Goal: Transaction & Acquisition: Obtain resource

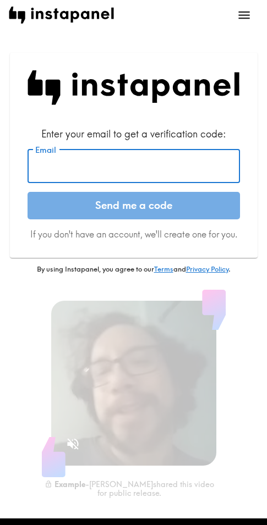
click at [191, 162] on input "Email" at bounding box center [133, 166] width 212 height 34
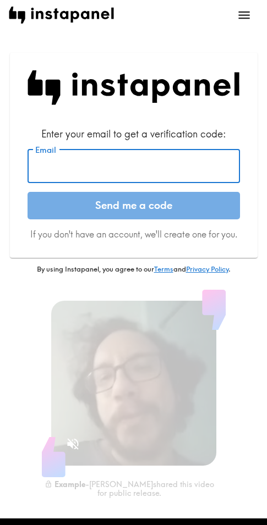
paste input "[EMAIL_ADDRESS][DOMAIN_NAME]"
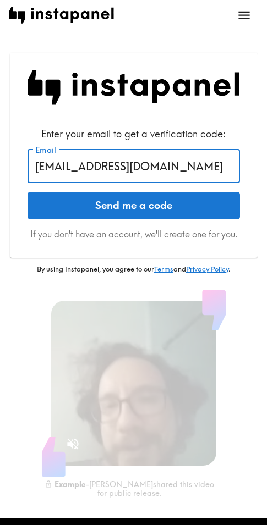
type input "[EMAIL_ADDRESS][DOMAIN_NAME]"
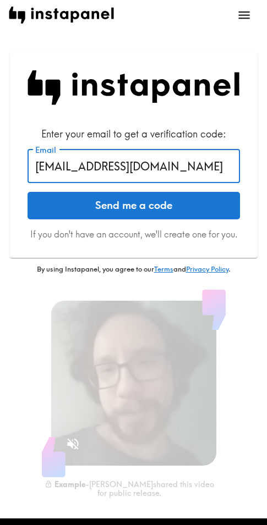
drag, startPoint x: 159, startPoint y: 208, endPoint x: 218, endPoint y: 203, distance: 59.1
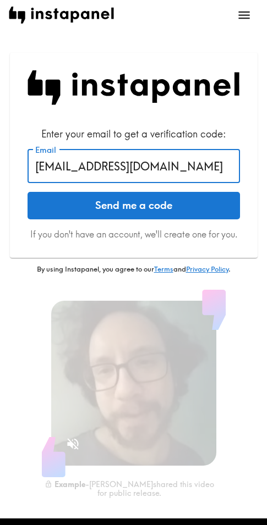
click at [159, 208] on button "Send me a code" at bounding box center [133, 205] width 212 height 27
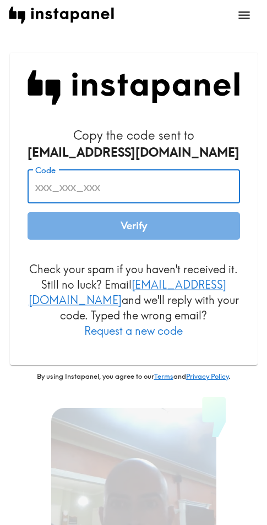
click at [180, 197] on input "Code" at bounding box center [133, 186] width 212 height 34
paste input "7Up_kj6_AnA"
type input "7Up_kj6_AnA"
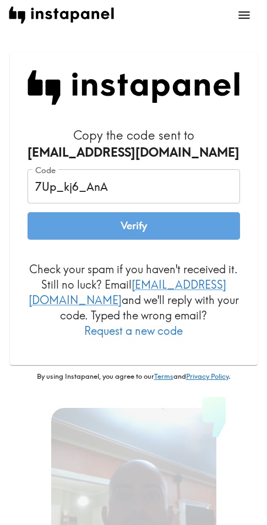
click at [168, 231] on button "Verify" at bounding box center [133, 225] width 212 height 27
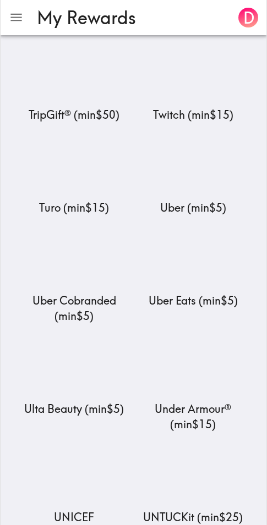
scroll to position [13104, 0]
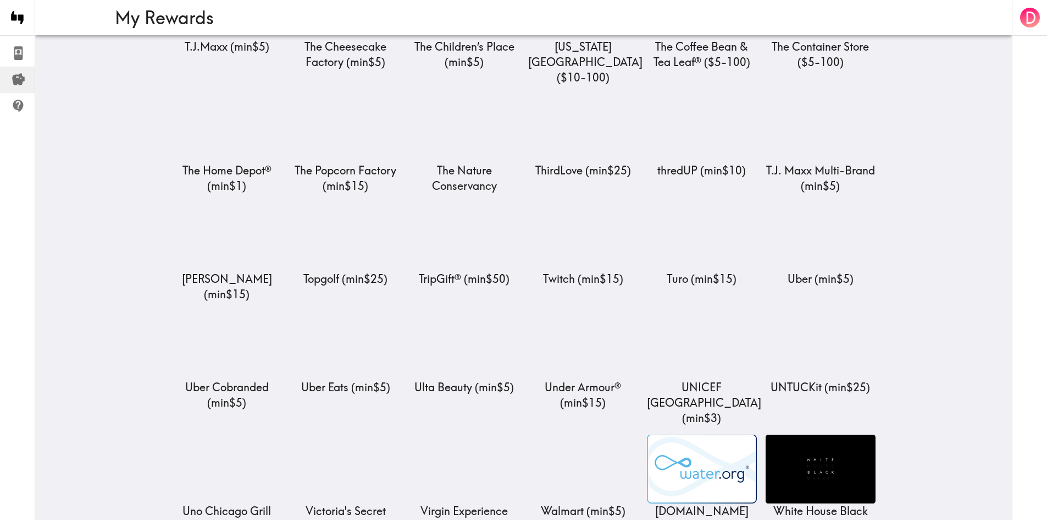
scroll to position [4587, 0]
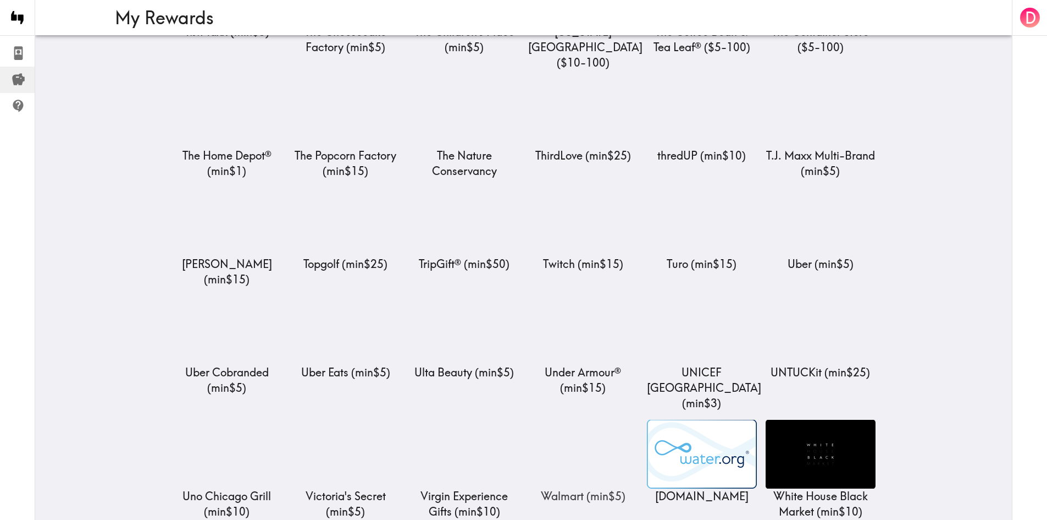
click at [274, 419] on img at bounding box center [583, 453] width 110 height 69
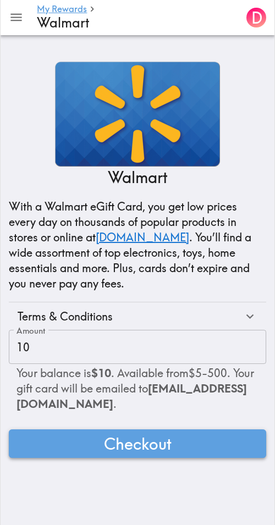
click at [161, 445] on span "Checkout" at bounding box center [138, 444] width 68 height 22
